Goal: Transaction & Acquisition: Subscribe to service/newsletter

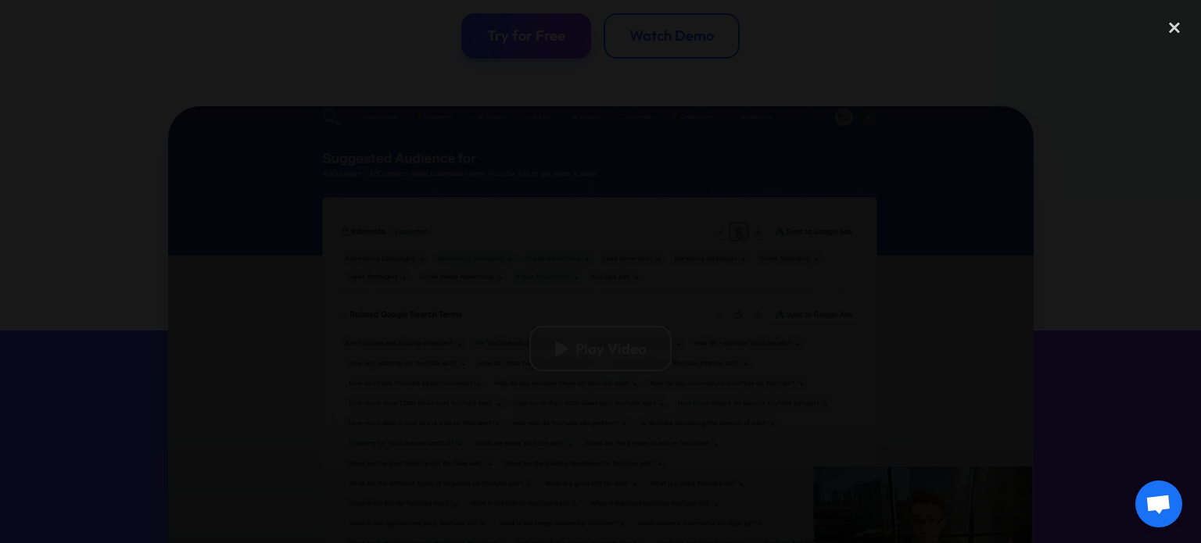
click at [1173, 317] on div "next image" at bounding box center [1174, 271] width 53 height 521
click at [1176, 22] on div "close lightbox" at bounding box center [1174, 28] width 53 height 34
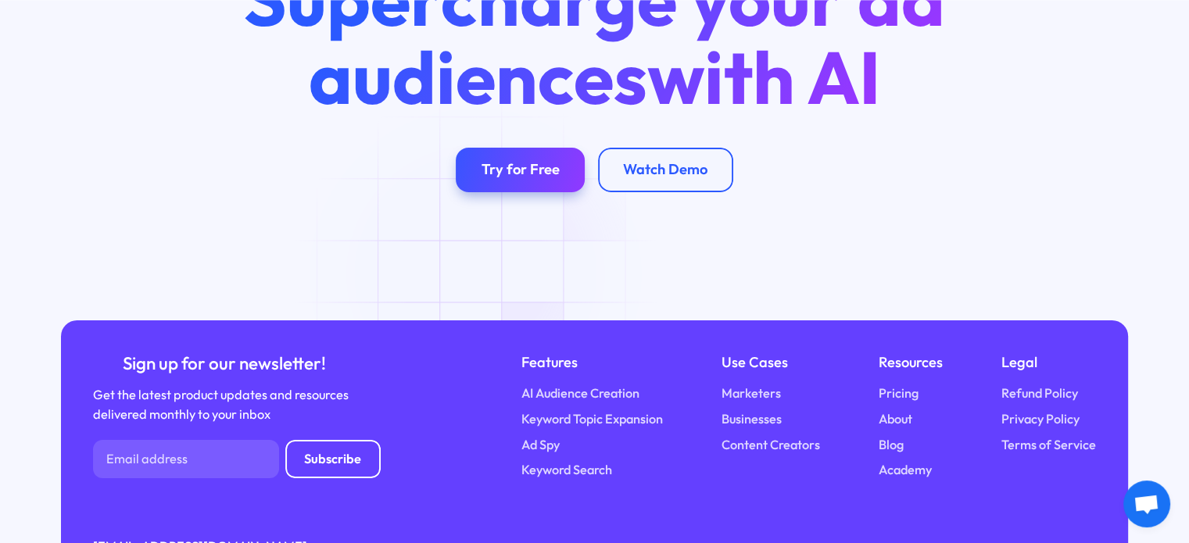
scroll to position [5732, 0]
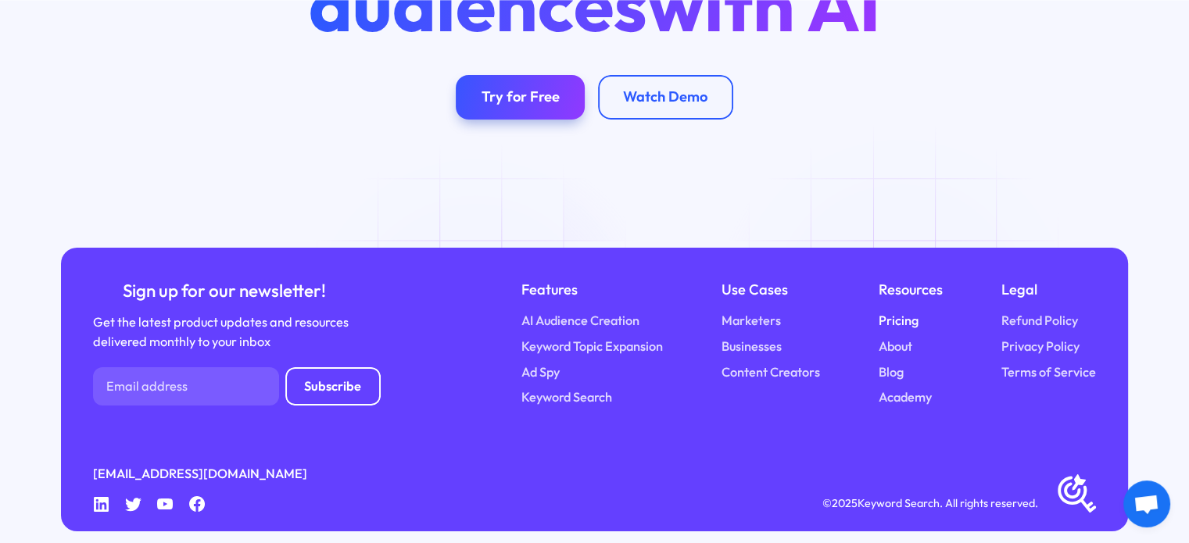
click at [909, 311] on link "Pricing" at bounding box center [899, 321] width 40 height 20
